Goal: Task Accomplishment & Management: Complete application form

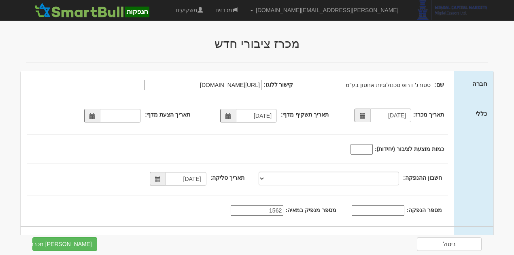
select select "מניות"
click at [123, 115] on input "תאריך הצעת מדף:" at bounding box center [120, 116] width 41 height 14
click at [90, 116] on span at bounding box center [92, 116] width 16 height 14
type input "[DATE]"
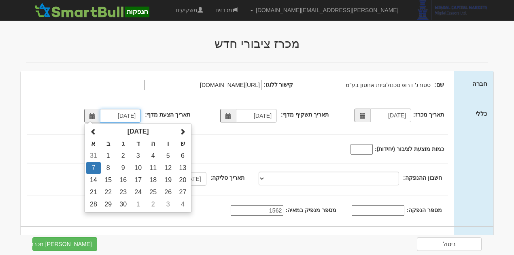
click at [97, 167] on td "7" at bounding box center [93, 168] width 14 height 12
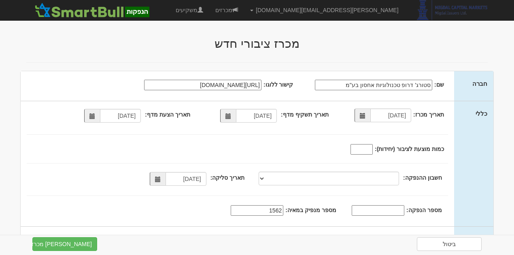
click at [364, 148] on input "כמות מוצעת לציבור (יחידות):" at bounding box center [361, 149] width 22 height 11
type input "4200000"
click at [362, 150] on input "4200000" at bounding box center [361, 149] width 22 height 11
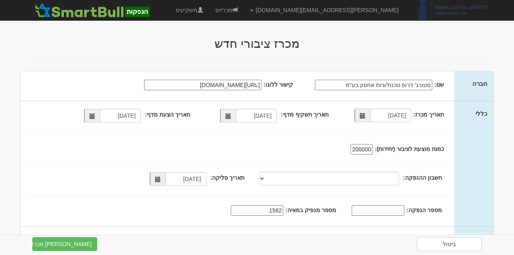
click at [365, 149] on input "4200000" at bounding box center [361, 149] width 22 height 11
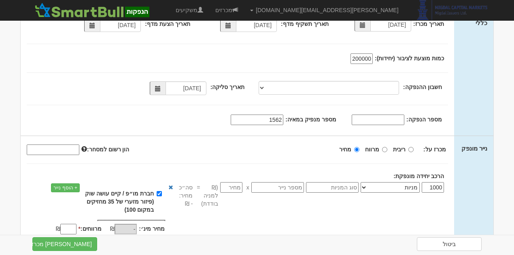
scroll to position [57, 0]
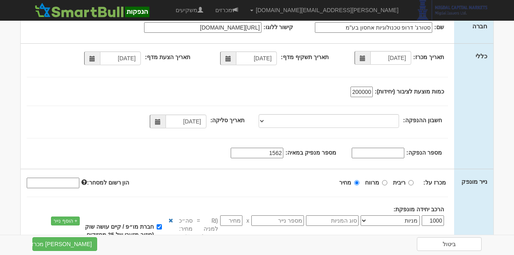
click at [235, 219] on input "number" at bounding box center [231, 220] width 22 height 11
type input "0.8"
type input "800"
type input "0.8"
click at [205, 197] on div "מכרז על: ריבית מרווח מחיר" at bounding box center [237, 194] width 421 height 37
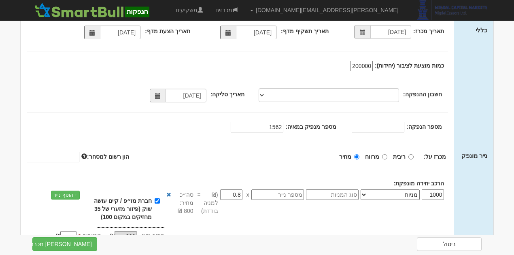
scroll to position [112, 0]
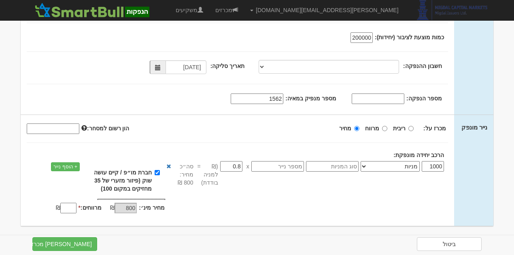
click at [432, 167] on input "1000" at bounding box center [432, 166] width 22 height 11
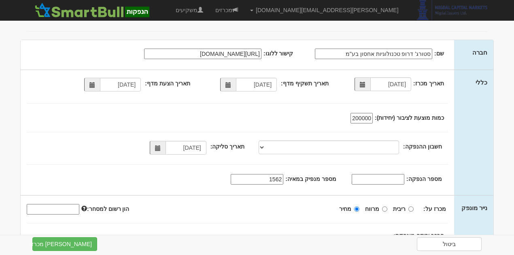
scroll to position [31, 0]
click at [367, 120] on input "4200000" at bounding box center [361, 118] width 22 height 11
drag, startPoint x: 370, startPoint y: 119, endPoint x: 294, endPoint y: 123, distance: 76.1
click at [294, 123] on div "כמות מוצעת לציבור (יחידות): 4200000 סוג הקצאה חלקית:" at bounding box center [232, 118] width 423 height 12
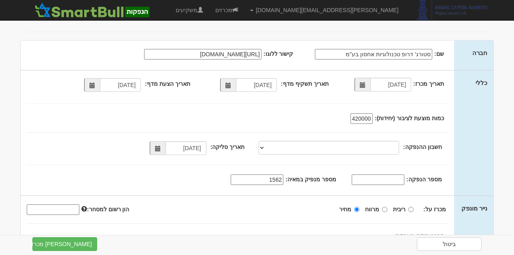
type input "0"
click at [374, 117] on div "0" at bounding box center [356, 119] width 35 height 10
type input "4200"
click at [315, 124] on div "תאריך מכרז: 08/09/2025 תאריך תשקיף מדף: 18/07/2025 07/09/2025 4200 09/09/2025" at bounding box center [237, 132] width 433 height 125
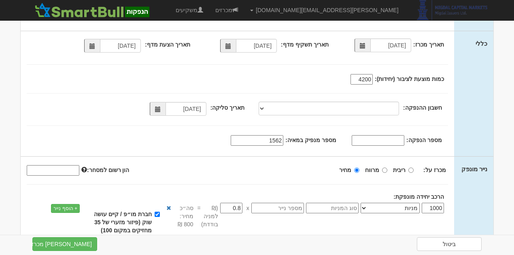
scroll to position [112, 0]
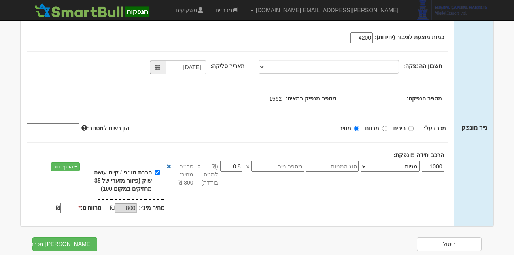
click at [72, 207] on input "מרווחים: *" at bounding box center [68, 208] width 16 height 11
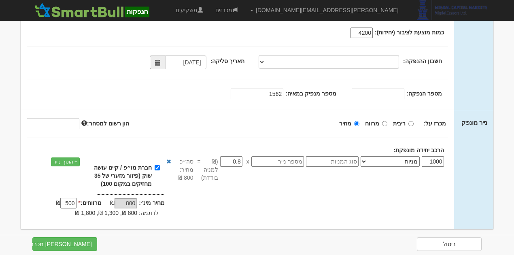
scroll to position [120, 0]
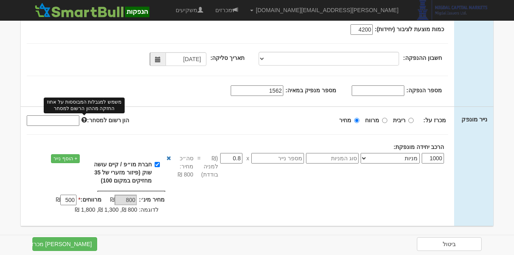
type input "500"
click at [84, 120] on span at bounding box center [84, 120] width 6 height 6
click at [79, 120] on input "הון רשום למסחר: משמש למגבלות המבוססות על אחוז החזקה מההון הרשום למסחר" at bounding box center [53, 120] width 53 height 11
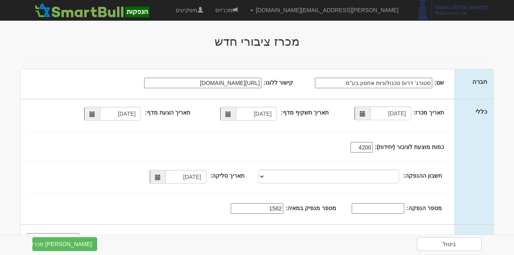
scroll to position [0, 0]
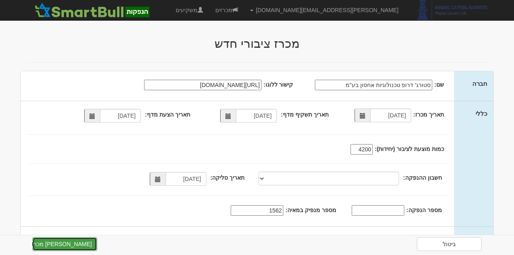
click at [72, 247] on button "צור מכרז" at bounding box center [64, 244] width 65 height 14
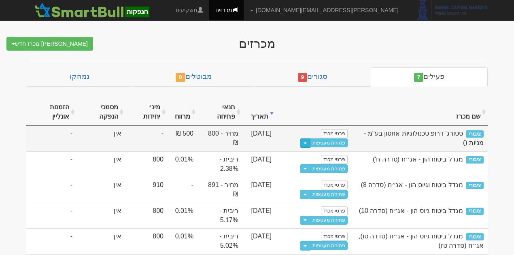
click at [310, 140] on button "Toggle Dropdown" at bounding box center [305, 142] width 11 height 9
click at [338, 134] on link "פרטי מכרז" at bounding box center [334, 133] width 27 height 9
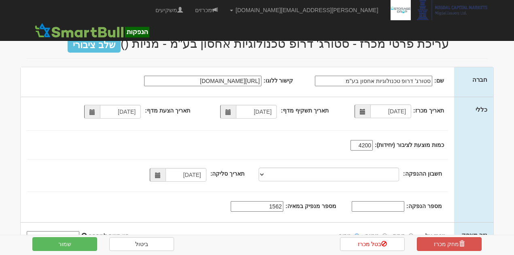
select select "מניות"
drag, startPoint x: 86, startPoint y: 44, endPoint x: 403, endPoint y: 50, distance: 317.1
click at [401, 50] on h2 "עריכת פרטי מכרז - סטורג' דרופ טכנולוגיות אחסון בע"מ - מניות () שלב ציבורי" at bounding box center [256, 43] width 461 height 13
click at [424, 49] on h2 "עריכת פרטי מכרז - סטורג' דרופ טכנולוגיות אחסון בע"מ - מניות () שלב ציבורי" at bounding box center [256, 43] width 461 height 13
drag, startPoint x: 438, startPoint y: 45, endPoint x: 85, endPoint y: 47, distance: 352.6
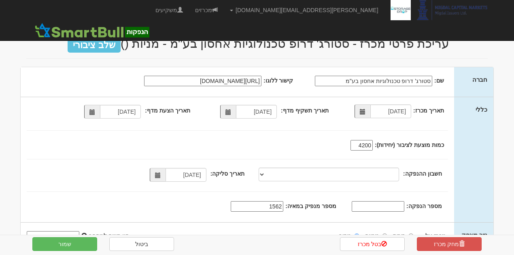
click at [85, 47] on h2 "עריכת פרטי מכרז - סטורג' דרופ טכנולוגיות אחסון בע"מ - מניות () שלב ציבורי" at bounding box center [256, 43] width 461 height 13
click at [82, 45] on span "שלב ציבורי" at bounding box center [94, 45] width 53 height 15
drag, startPoint x: 83, startPoint y: 44, endPoint x: 251, endPoint y: 47, distance: 167.4
click at [251, 47] on h2 "עריכת פרטי מכרז - סטורג' דרופ טכנולוגיות אחסון בע"מ - מניות () שלב ציבורי" at bounding box center [256, 43] width 461 height 13
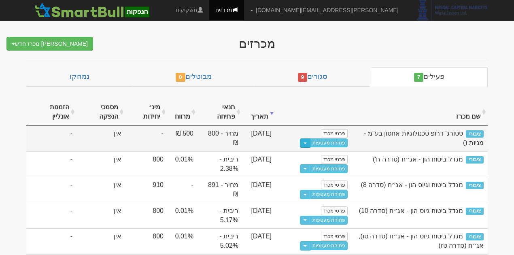
click at [307, 142] on span "button" at bounding box center [304, 143] width 3 height 2
click at [317, 142] on link "פתיחת מעטפות" at bounding box center [329, 142] width 38 height 9
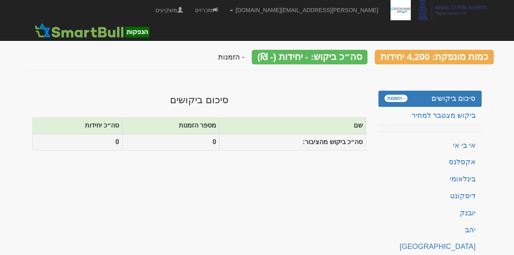
scroll to position [1, 0]
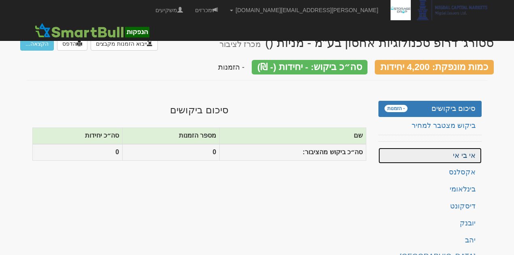
click at [470, 150] on link "אי בי אי" at bounding box center [429, 156] width 103 height 16
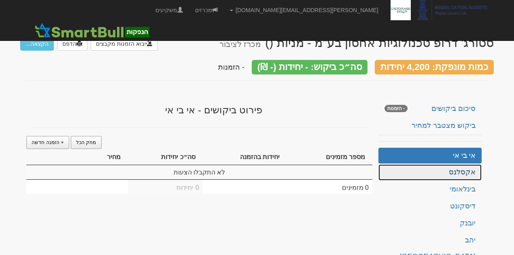
click at [469, 167] on link "אקסלנס" at bounding box center [429, 172] width 103 height 16
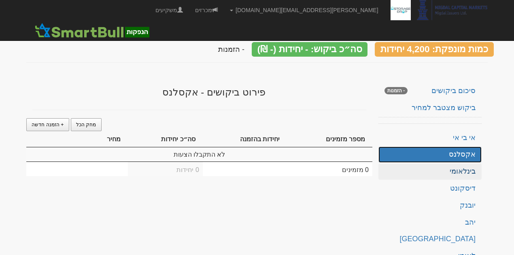
scroll to position [27, 0]
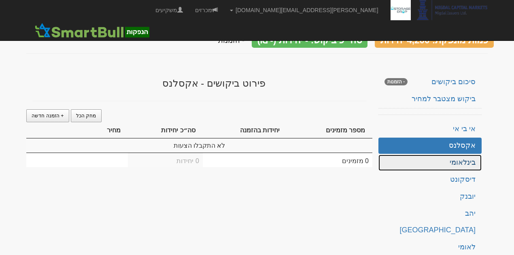
click at [468, 158] on link "בינלאומי" at bounding box center [429, 162] width 103 height 16
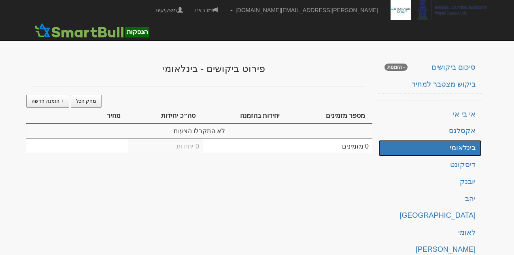
scroll to position [55, 0]
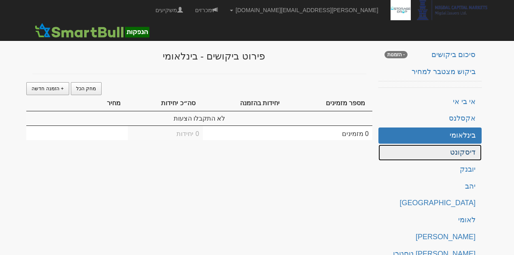
click at [470, 154] on link "דיסקונט" at bounding box center [429, 152] width 103 height 16
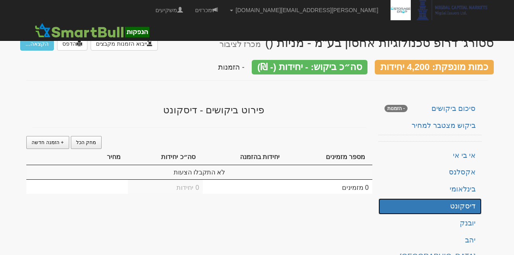
scroll to position [0, 0]
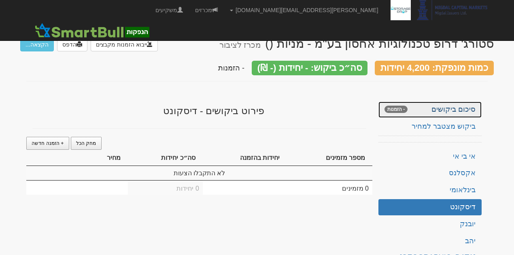
click at [401, 106] on span "- הזמנות" at bounding box center [395, 109] width 23 height 7
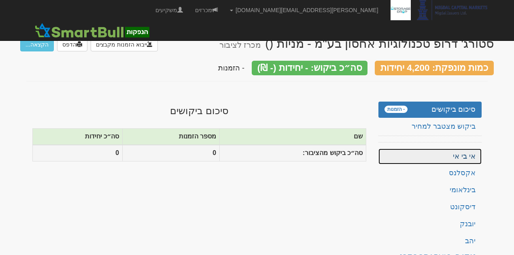
click at [472, 148] on link "אי בי אי" at bounding box center [429, 156] width 103 height 16
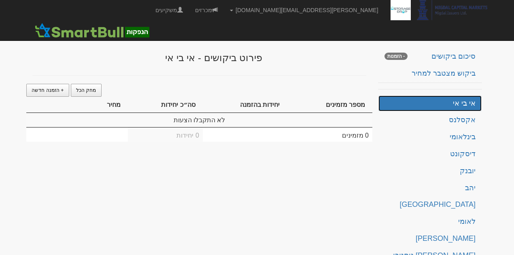
scroll to position [27, 0]
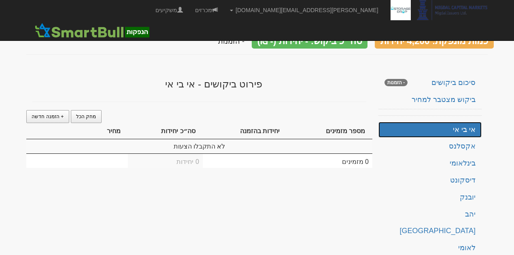
click at [457, 123] on link "אי בי אי" at bounding box center [429, 130] width 103 height 16
